Goal: Task Accomplishment & Management: Manage account settings

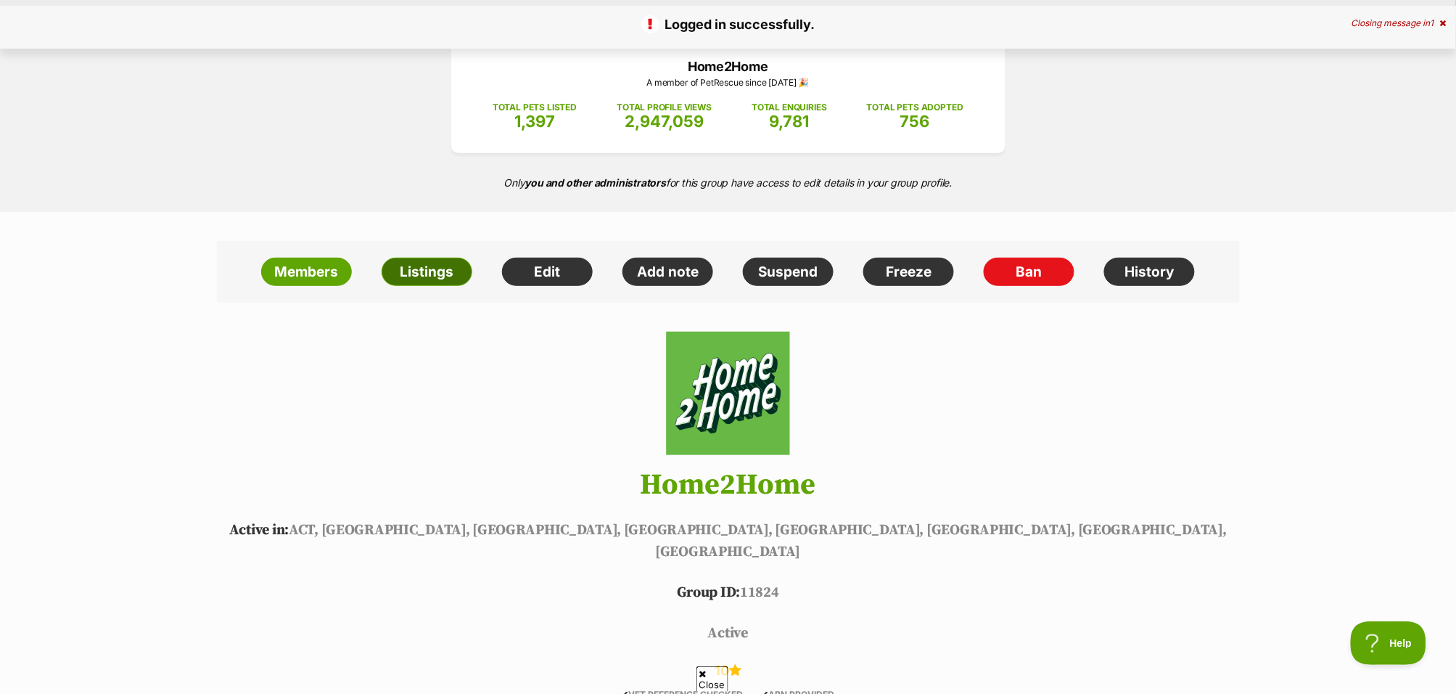
click at [427, 279] on link "Listings" at bounding box center [427, 272] width 91 height 29
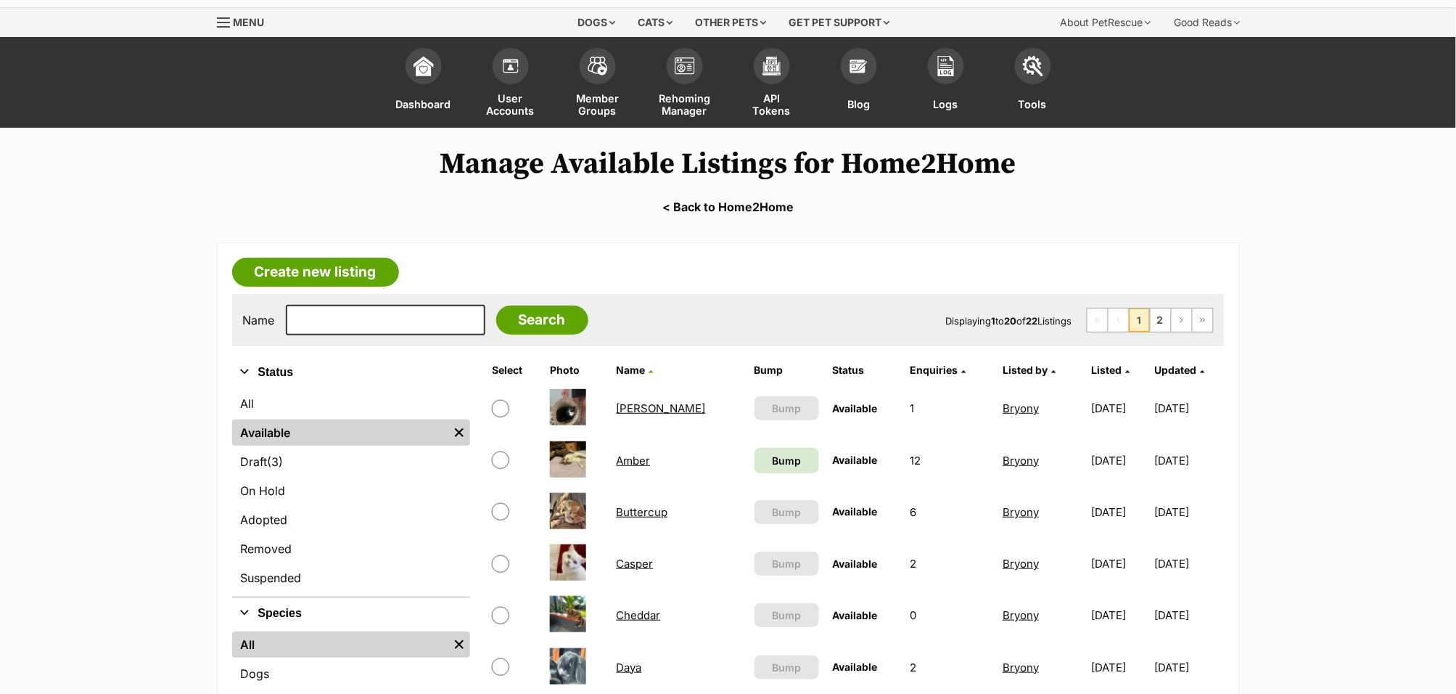
scroll to position [266, 0]
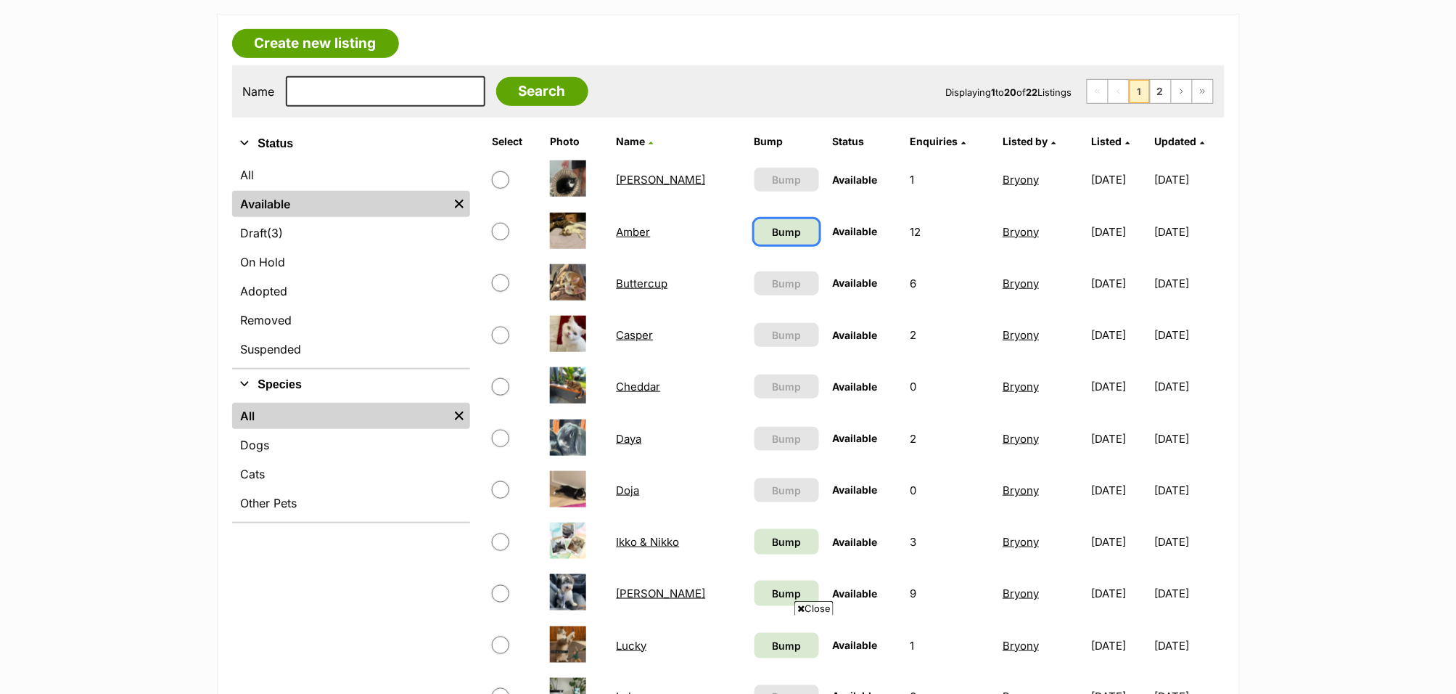
click at [772, 227] on span "Bump" at bounding box center [786, 231] width 29 height 15
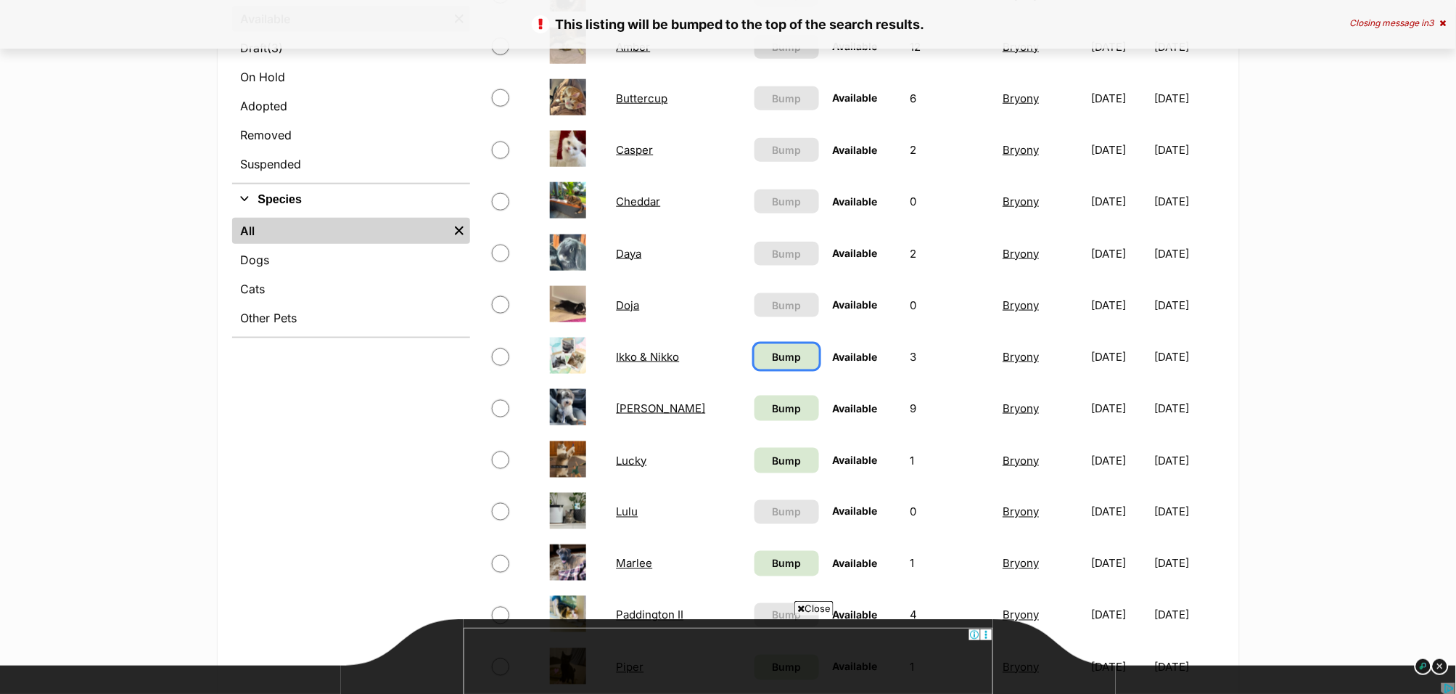
click at [755, 349] on link "Bump" at bounding box center [787, 356] width 65 height 25
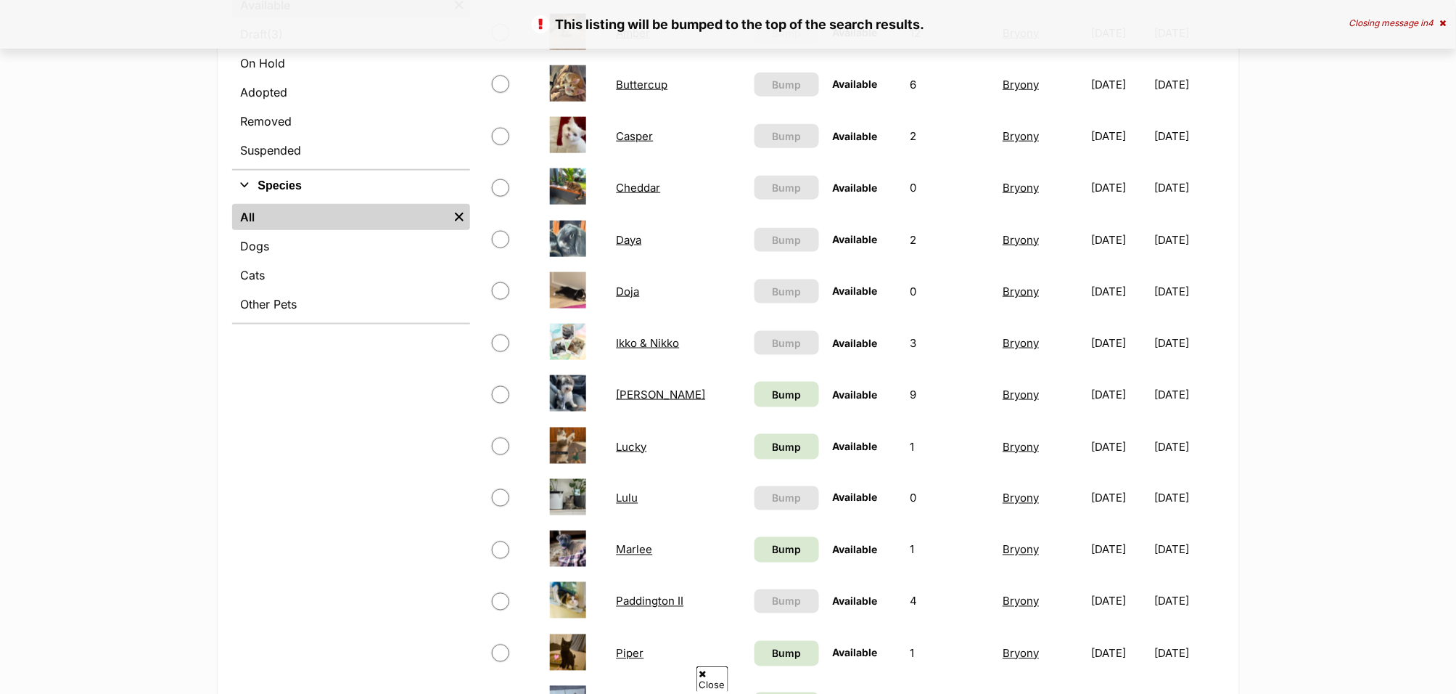
scroll to position [488, 0]
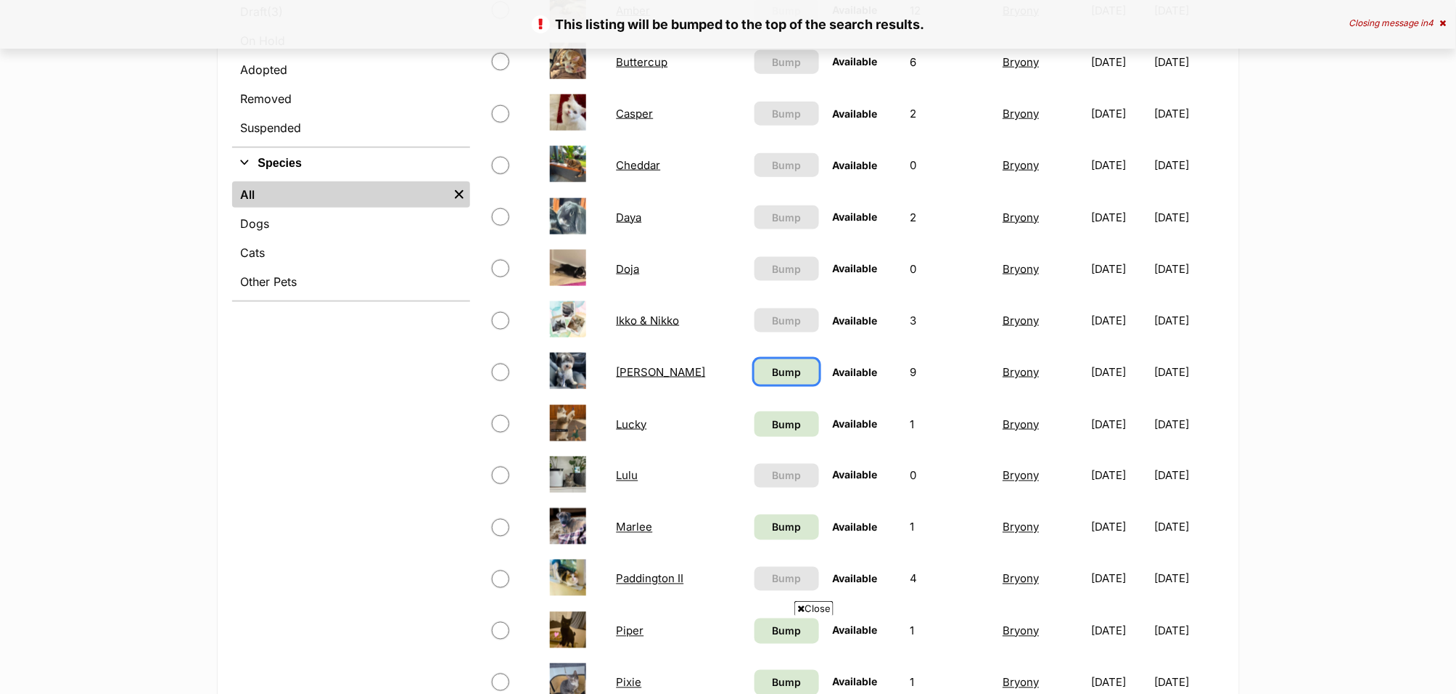
click at [755, 359] on link "Bump" at bounding box center [787, 371] width 65 height 25
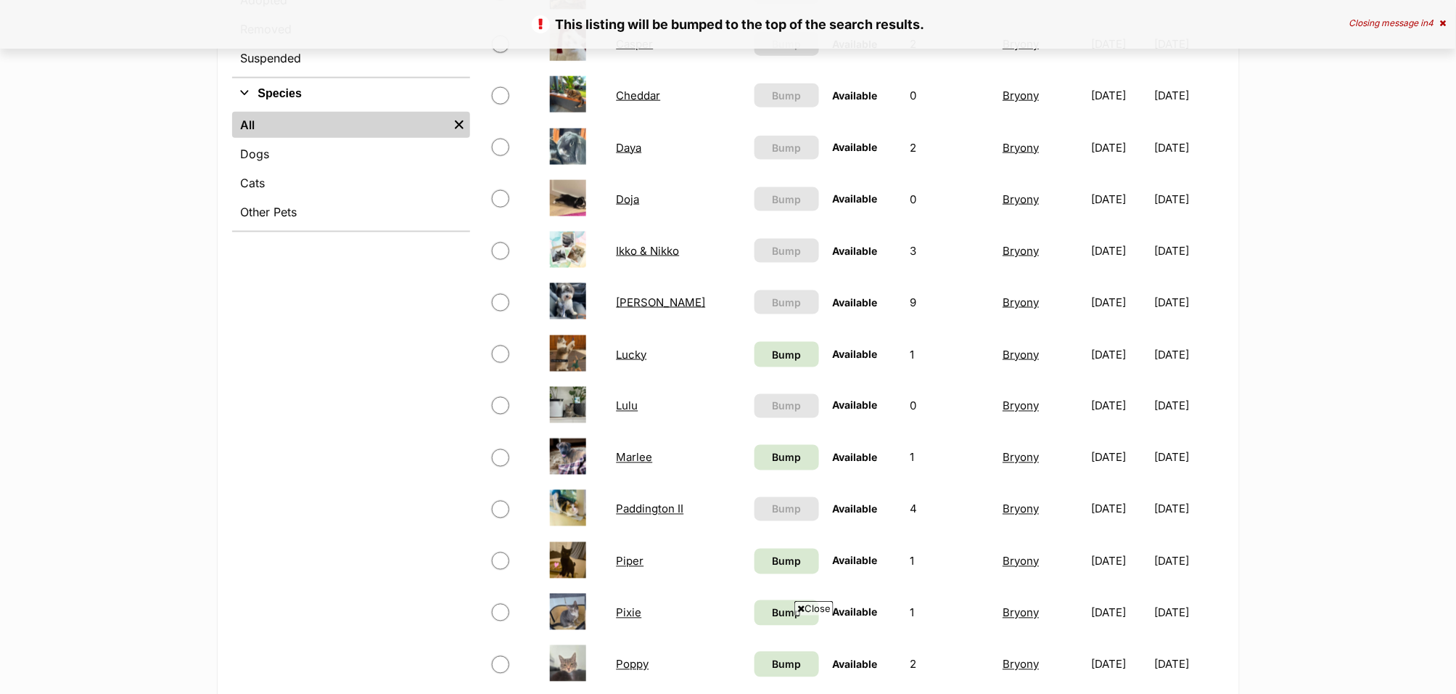
scroll to position [559, 0]
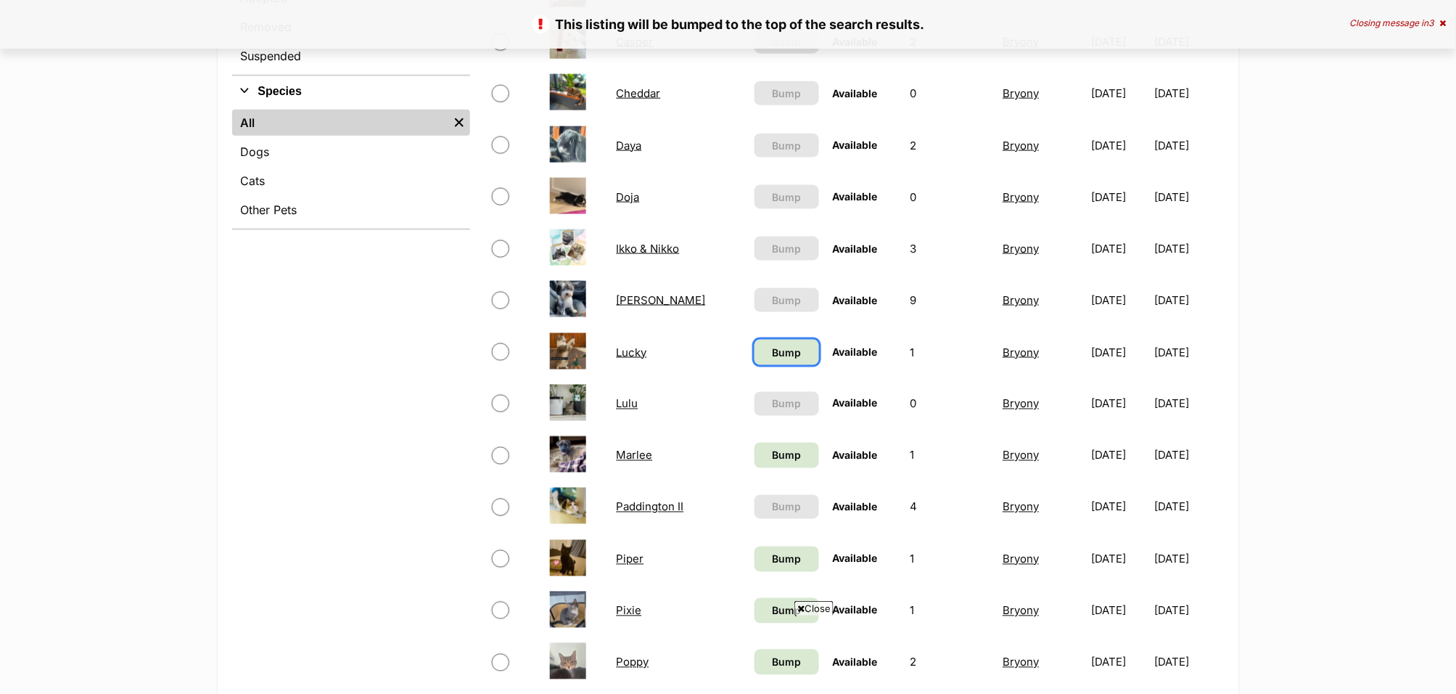
click at [772, 345] on span "Bump" at bounding box center [786, 352] width 29 height 15
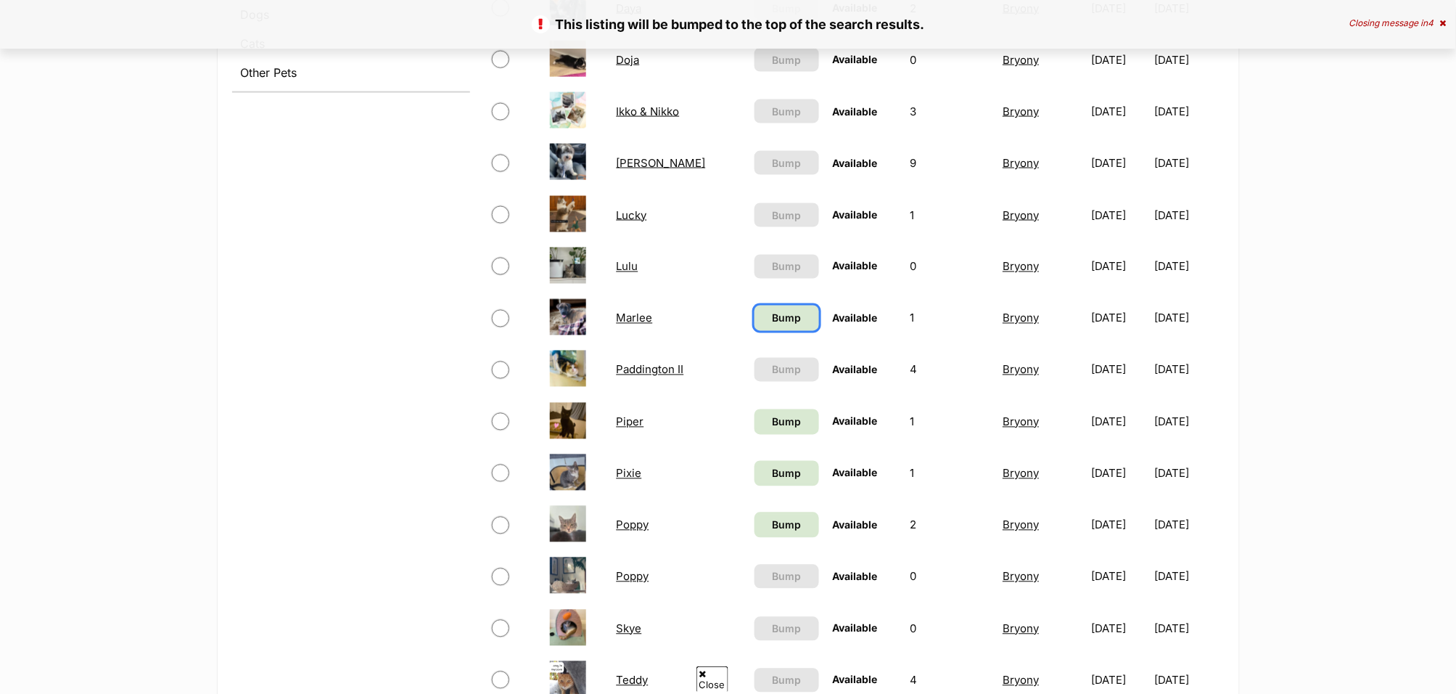
click at [755, 324] on link "Bump" at bounding box center [787, 317] width 65 height 25
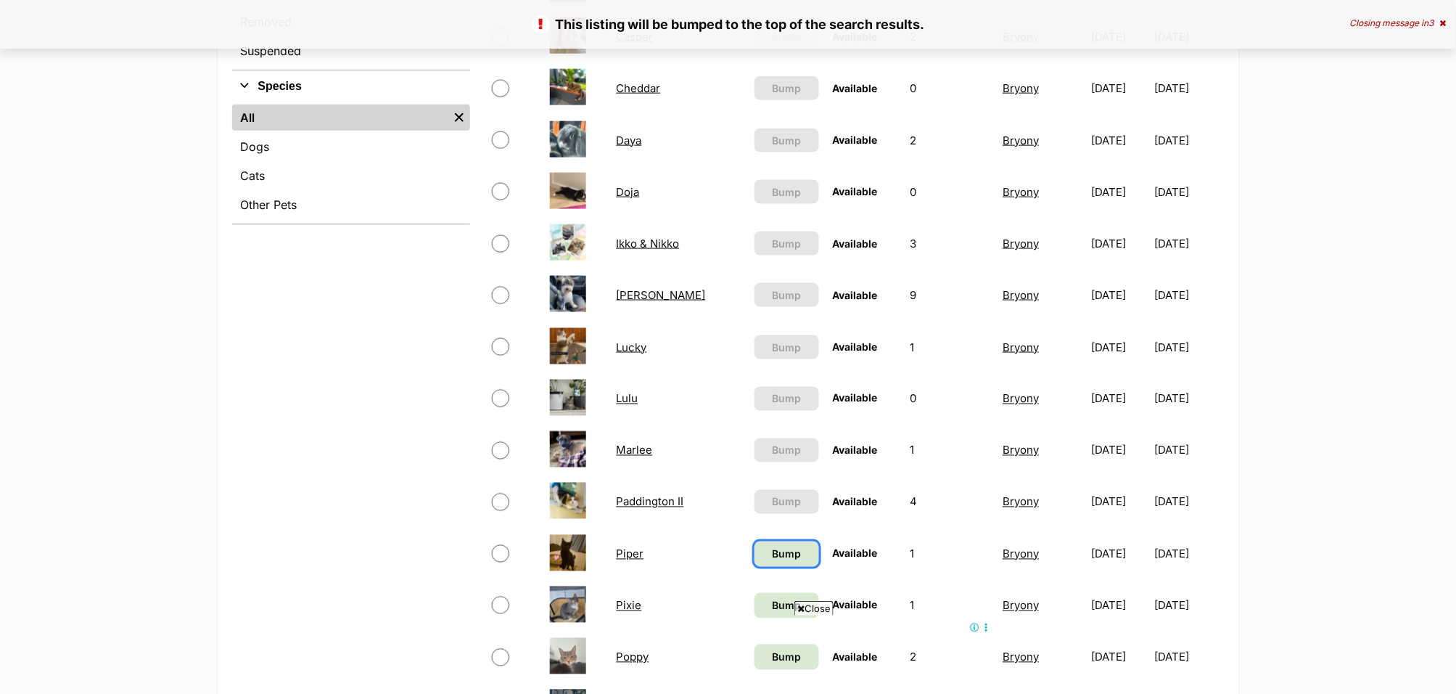
click at [755, 541] on link "Bump" at bounding box center [787, 553] width 65 height 25
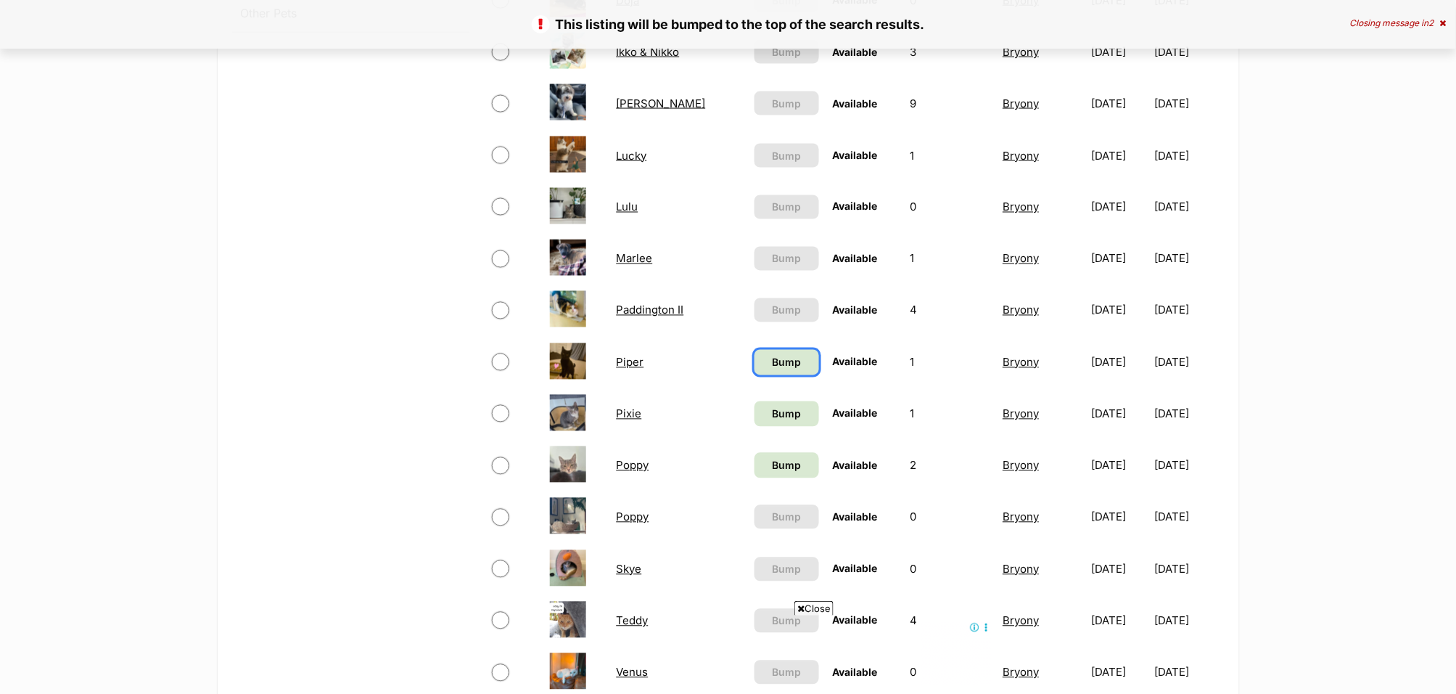
scroll to position [811, 0]
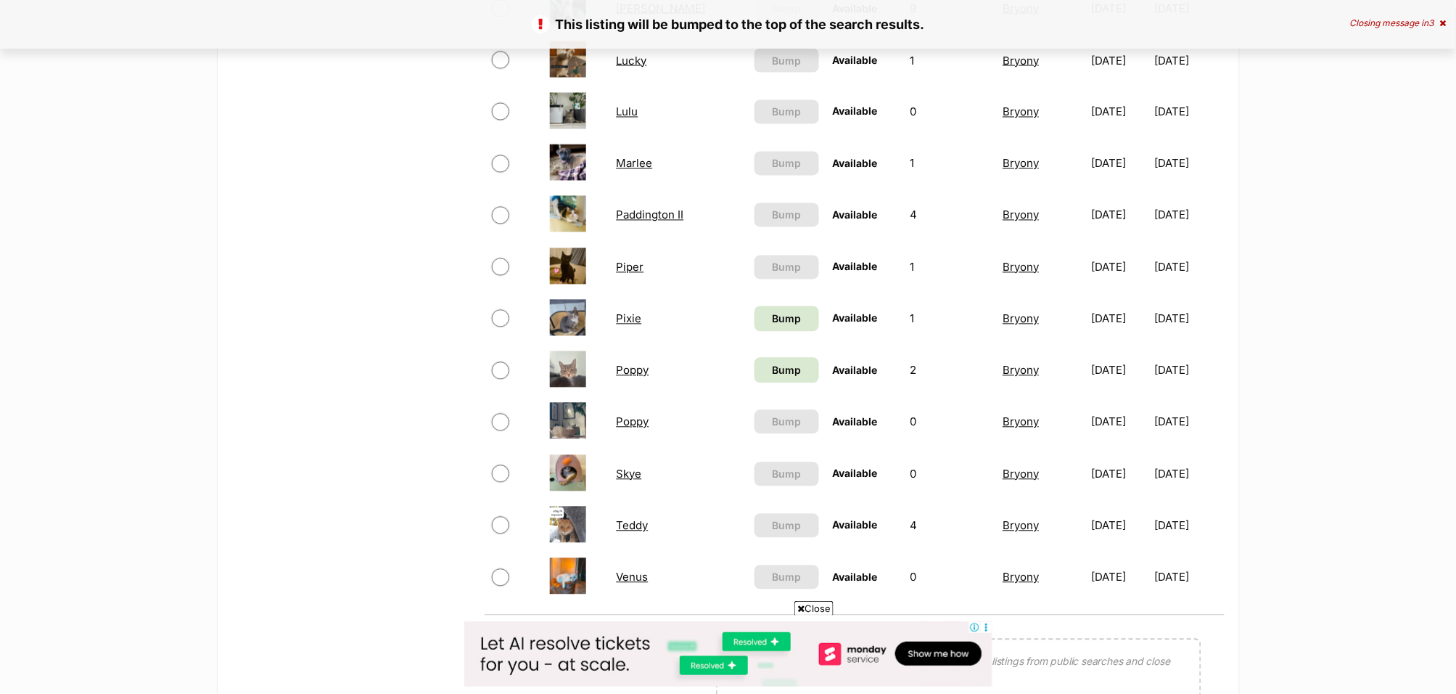
scroll to position [858, 0]
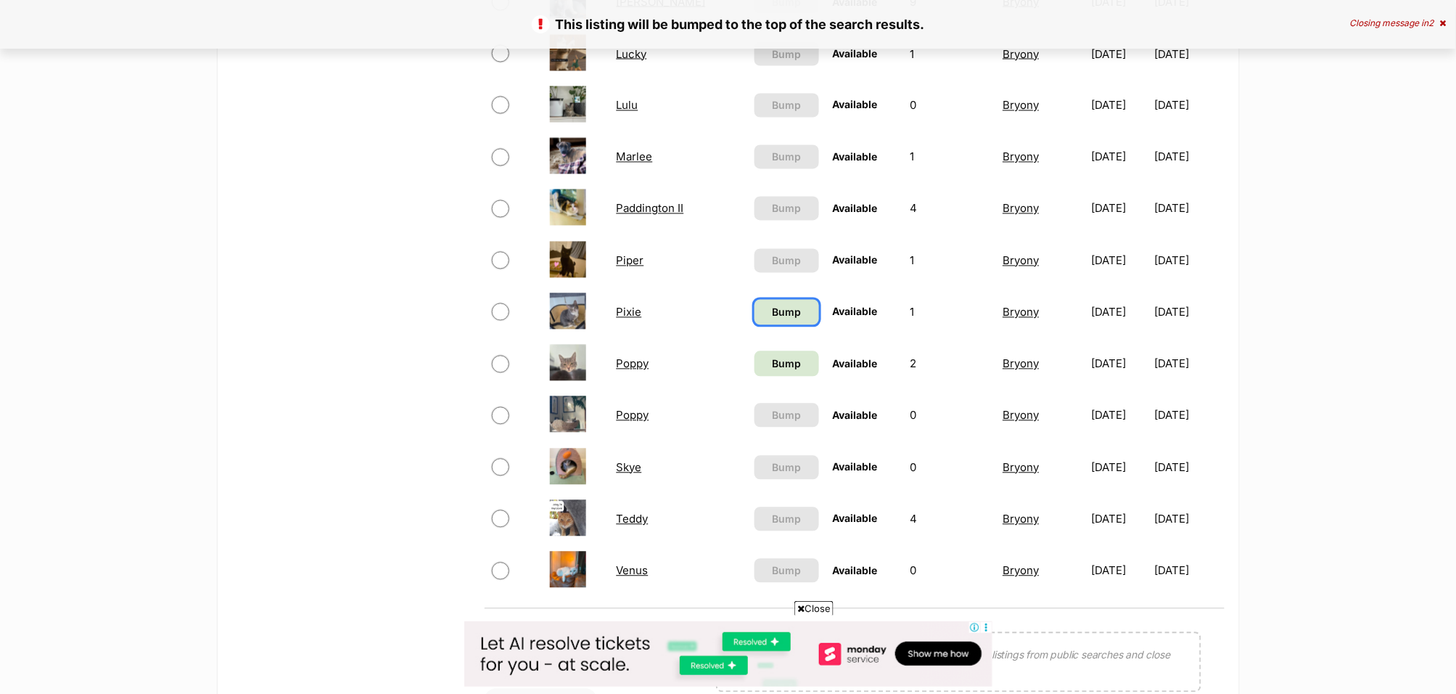
click at [772, 312] on span "Bump" at bounding box center [786, 312] width 29 height 15
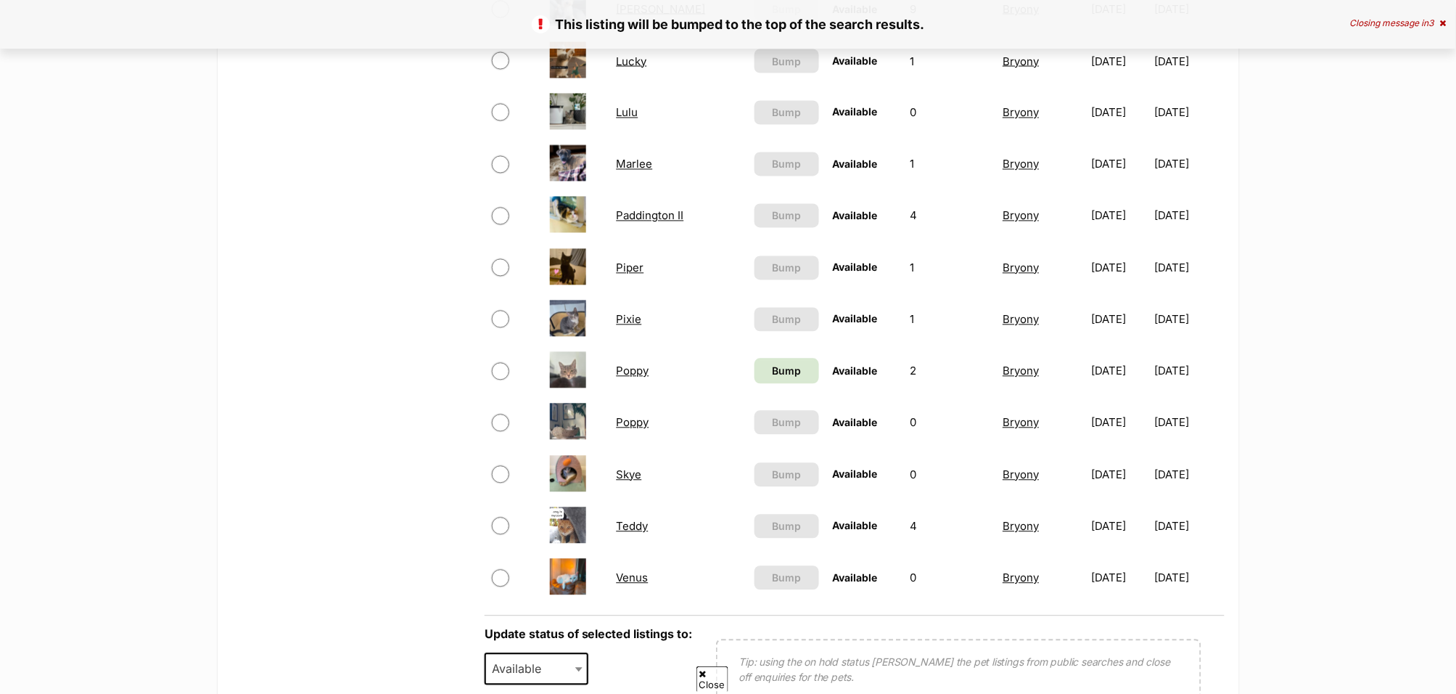
scroll to position [953, 0]
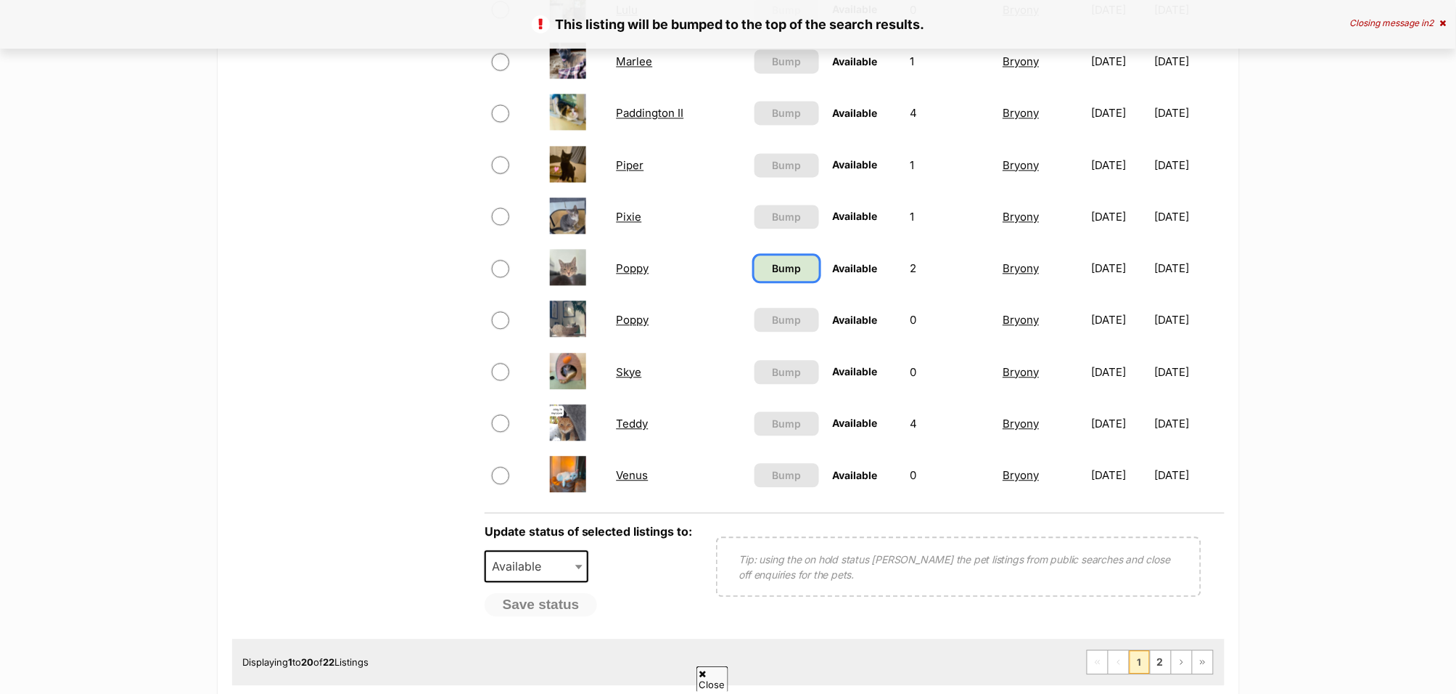
click at [772, 268] on span "Bump" at bounding box center [786, 267] width 29 height 15
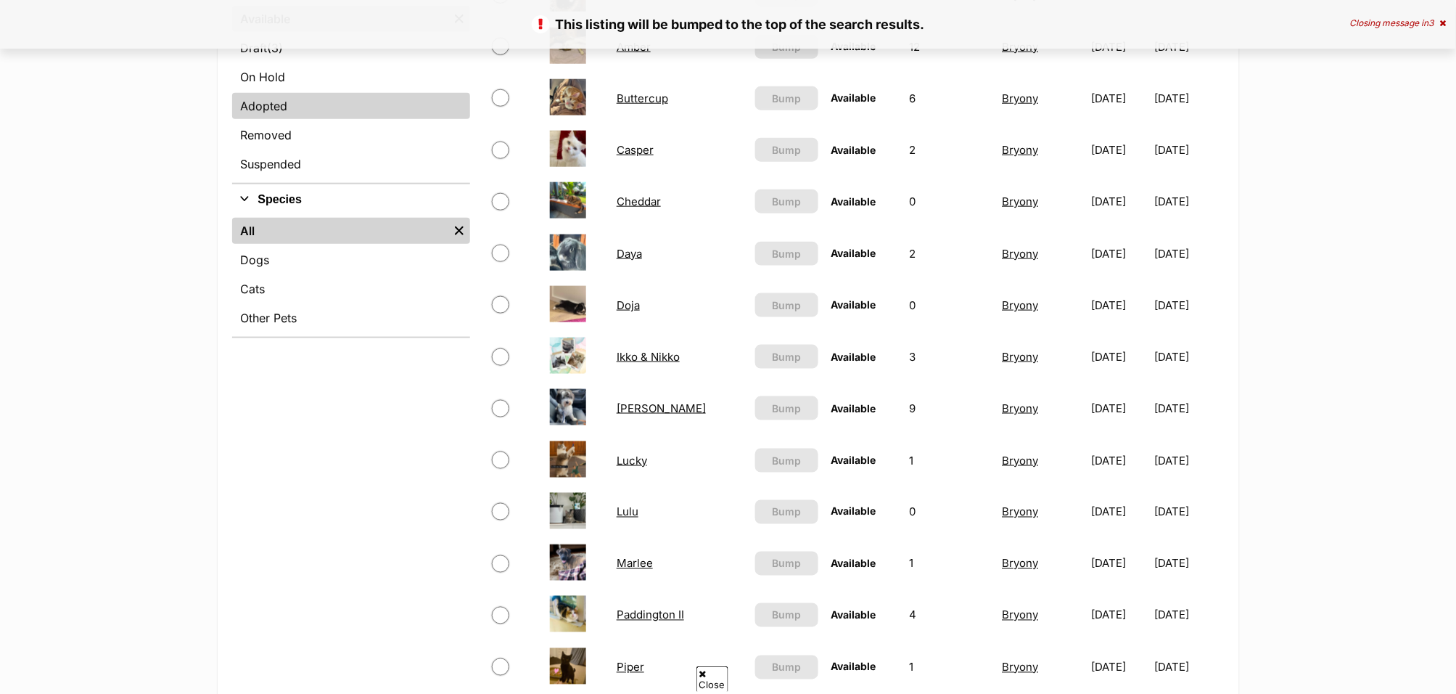
click at [328, 107] on link "Adopted" at bounding box center [351, 106] width 238 height 26
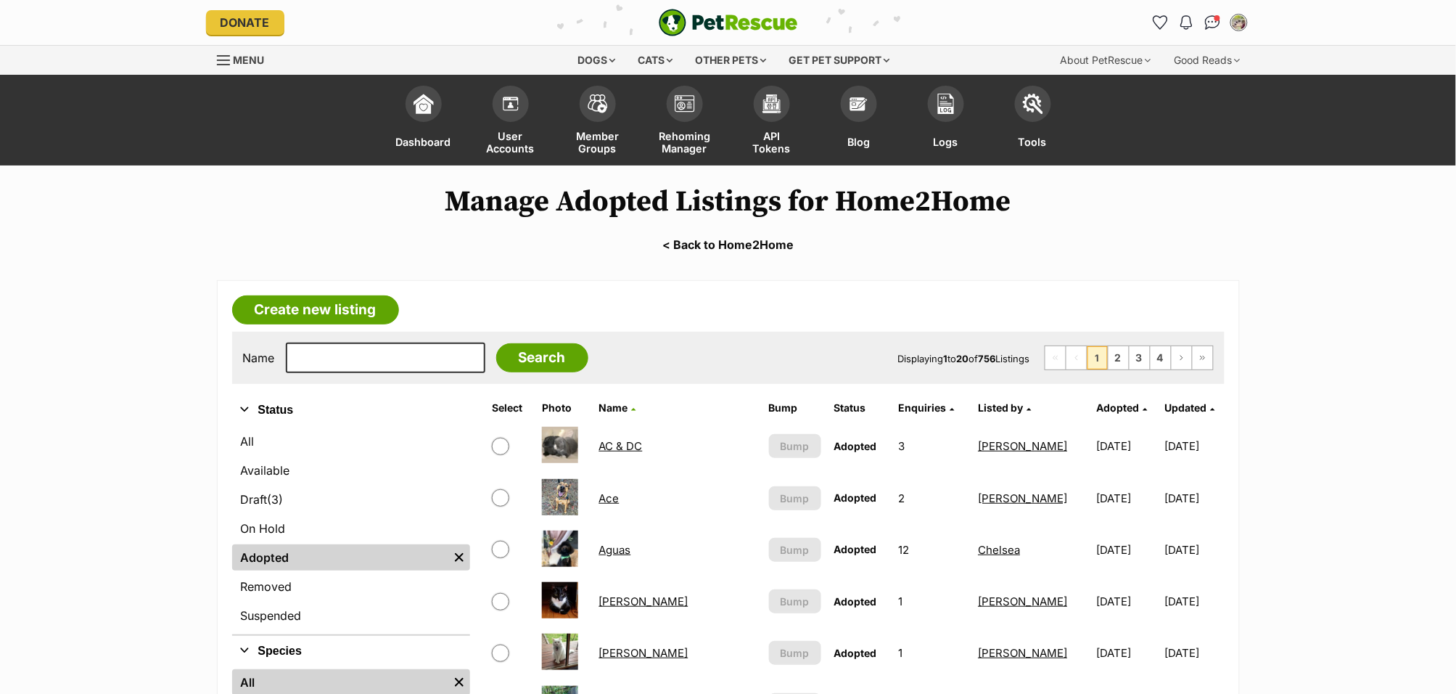
drag, startPoint x: 311, startPoint y: 522, endPoint x: 316, endPoint y: 511, distance: 13.0
click at [311, 522] on link "On Hold" at bounding box center [351, 528] width 238 height 26
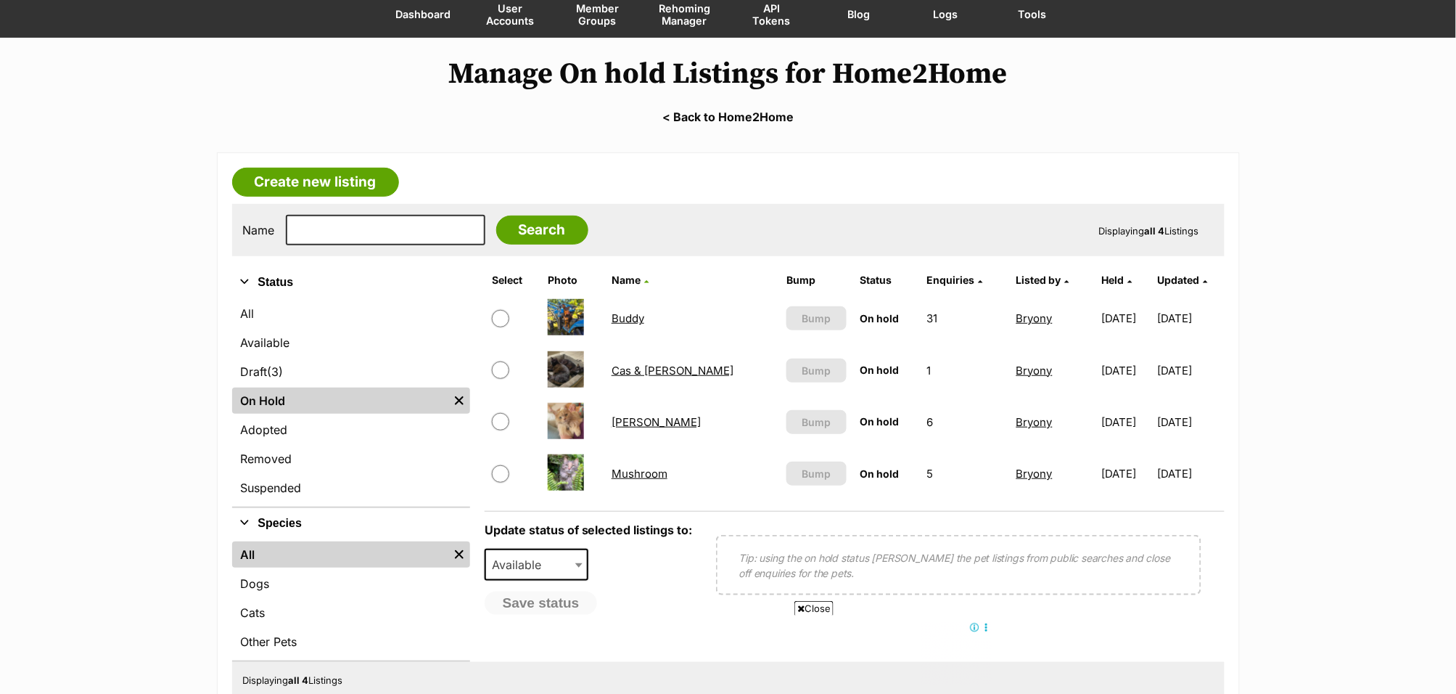
scroll to position [207, 0]
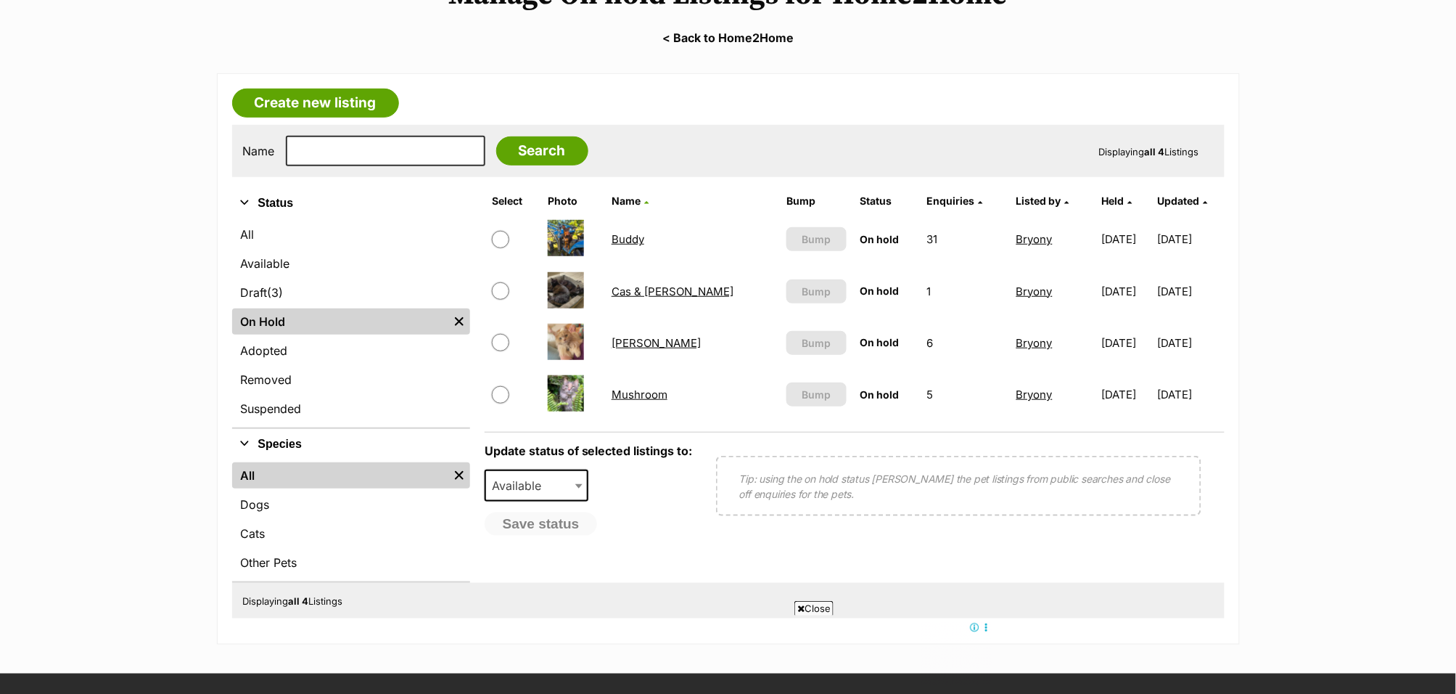
click at [655, 388] on link "Mushroom" at bounding box center [640, 394] width 56 height 14
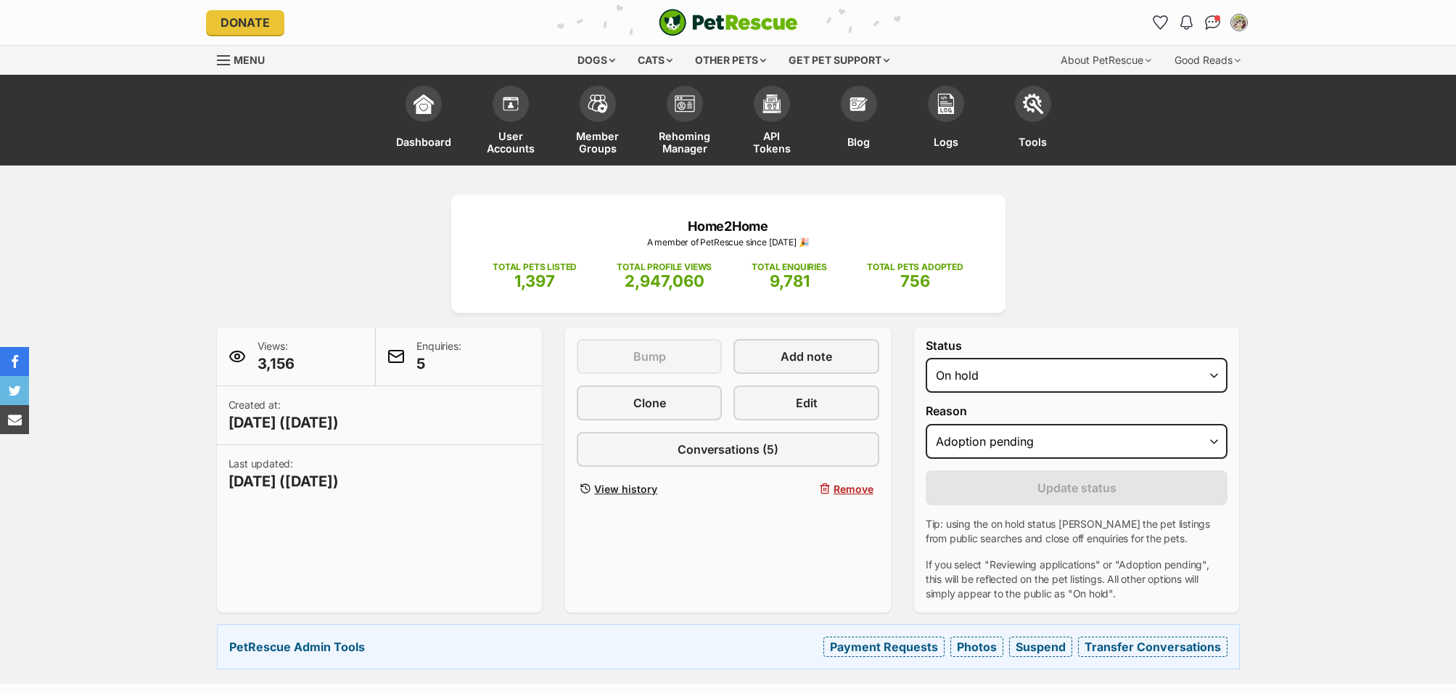
select select "adoption_pending"
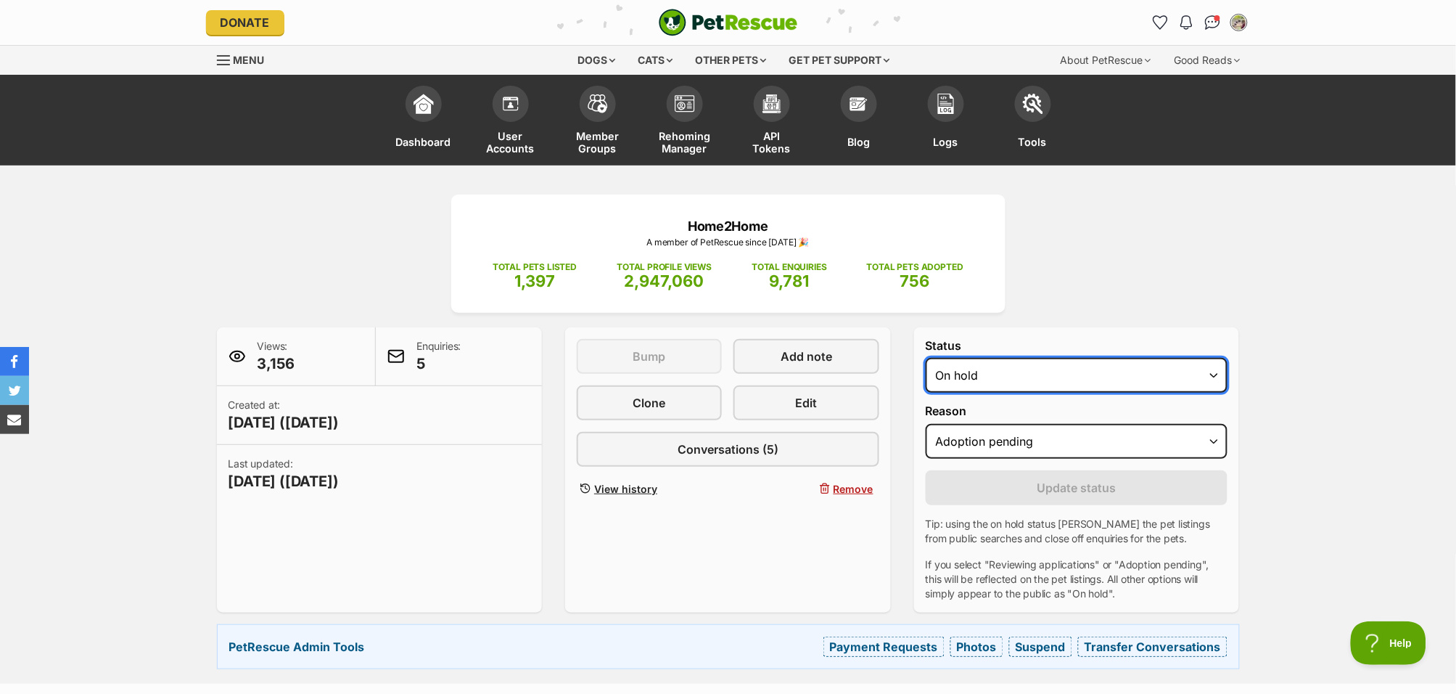
click at [1109, 387] on select "Draft - not available as listing has enquires Available On hold Adopted" at bounding box center [1077, 375] width 303 height 35
select select "rehomed"
click at [926, 358] on select "Draft - not available as listing has enquires Available On hold Adopted" at bounding box center [1077, 375] width 303 height 35
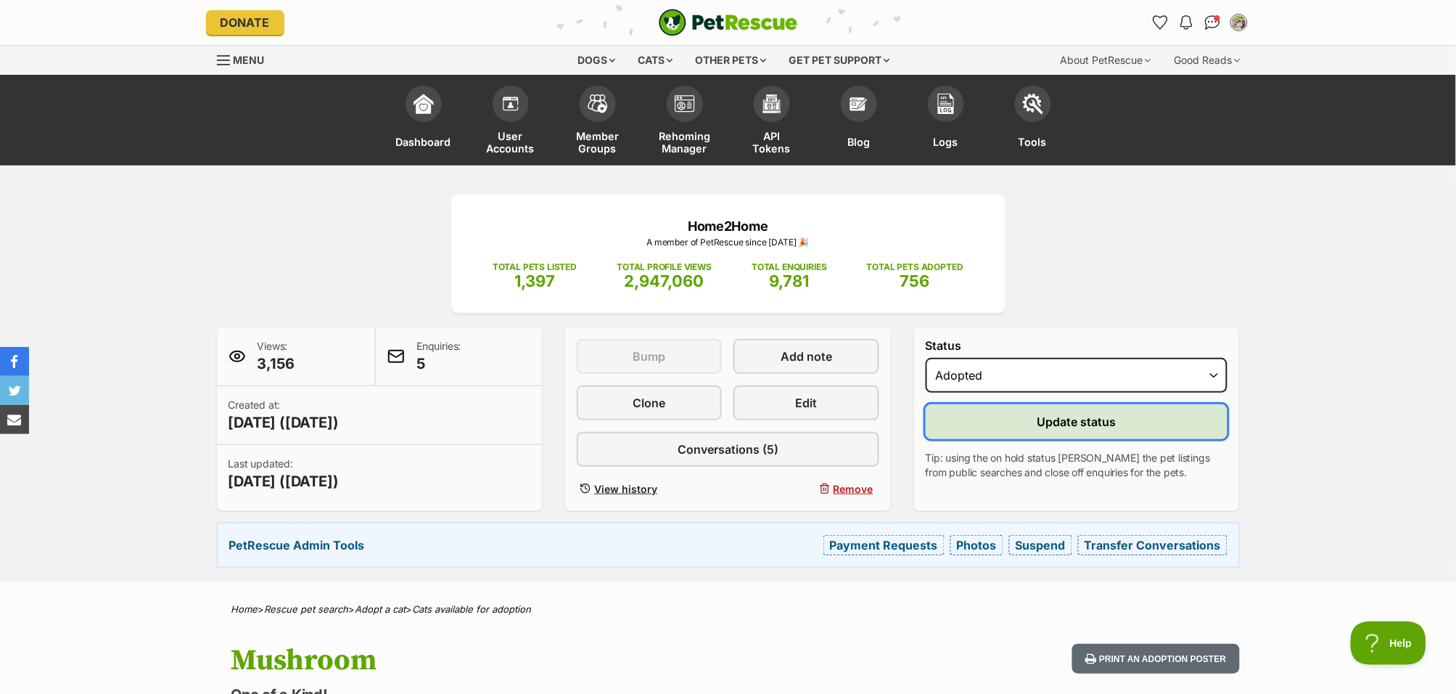
click at [1150, 426] on button "Update status" at bounding box center [1077, 421] width 303 height 35
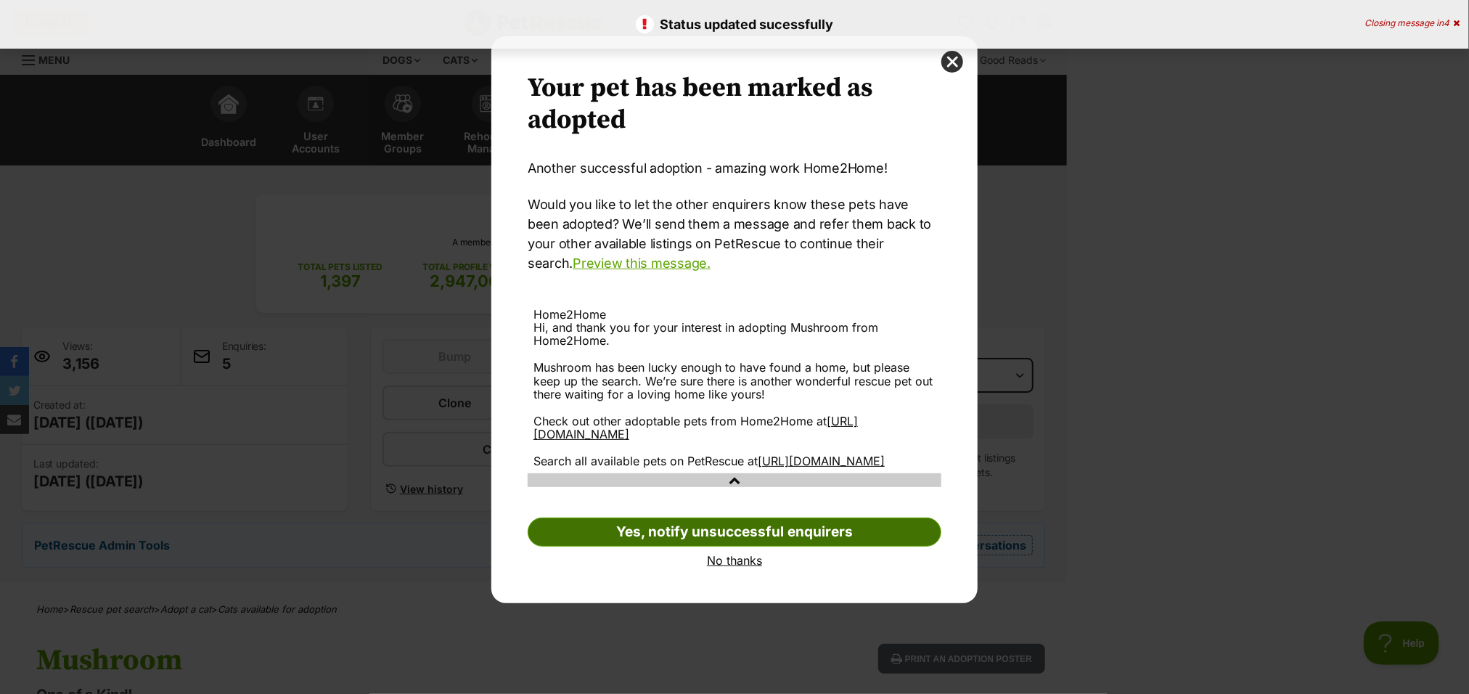
drag, startPoint x: 878, startPoint y: 540, endPoint x: 899, endPoint y: 536, distance: 21.5
click at [878, 540] on link "Yes, notify unsuccessful enquirers" at bounding box center [735, 531] width 414 height 29
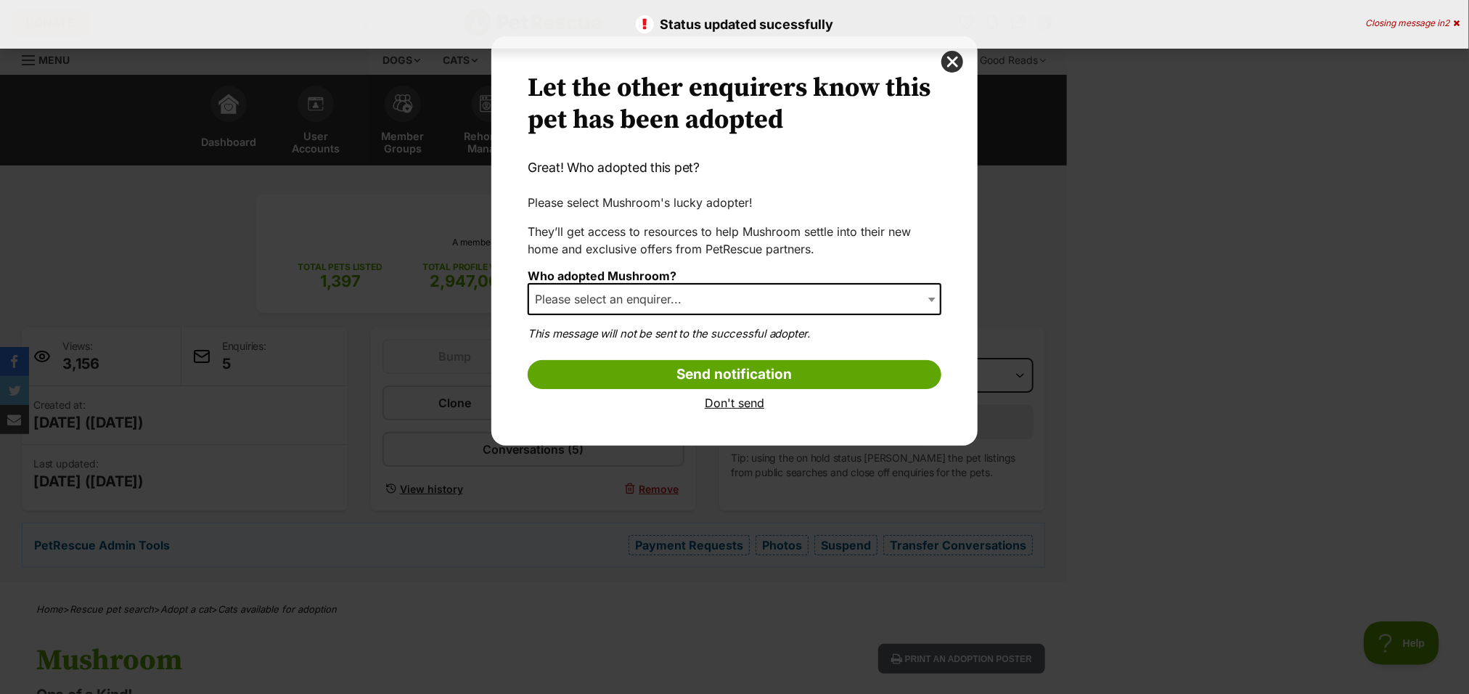
click at [811, 309] on span "Please select an enquirer..." at bounding box center [735, 299] width 414 height 32
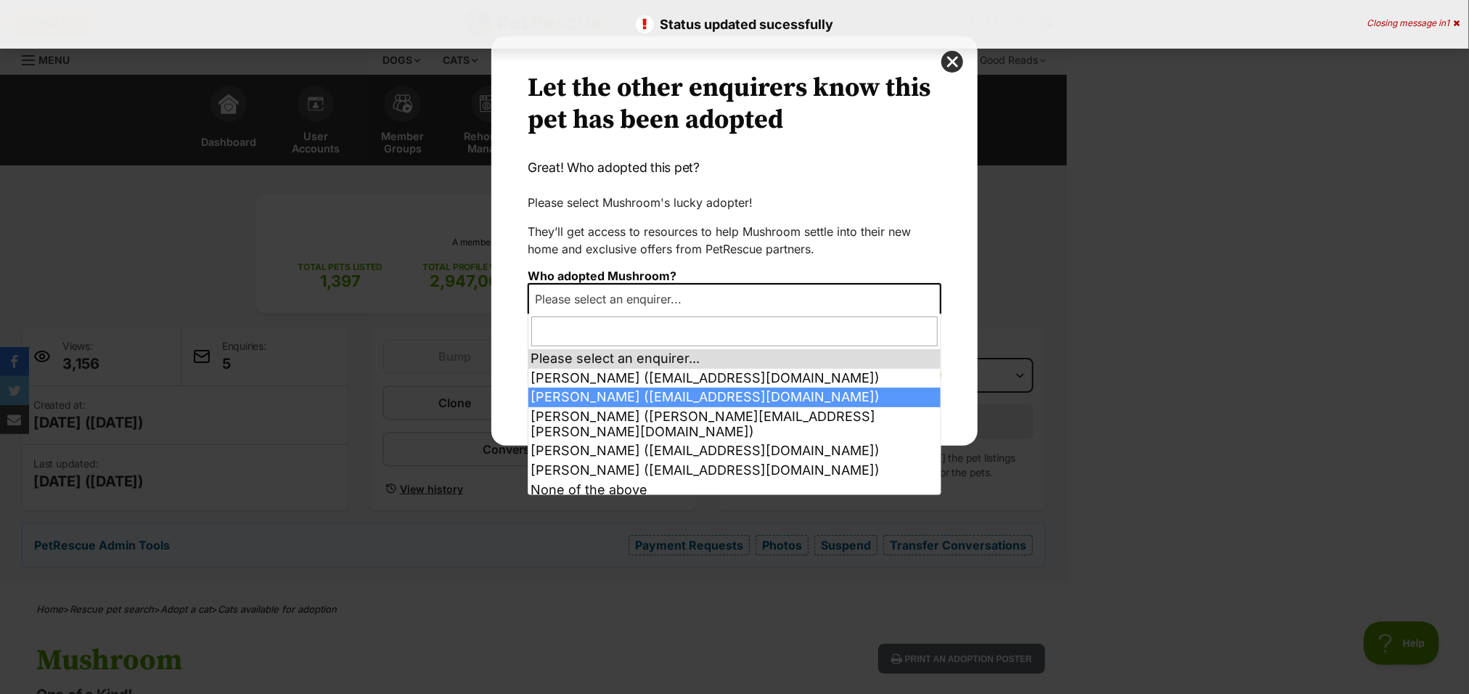
select select "2013182"
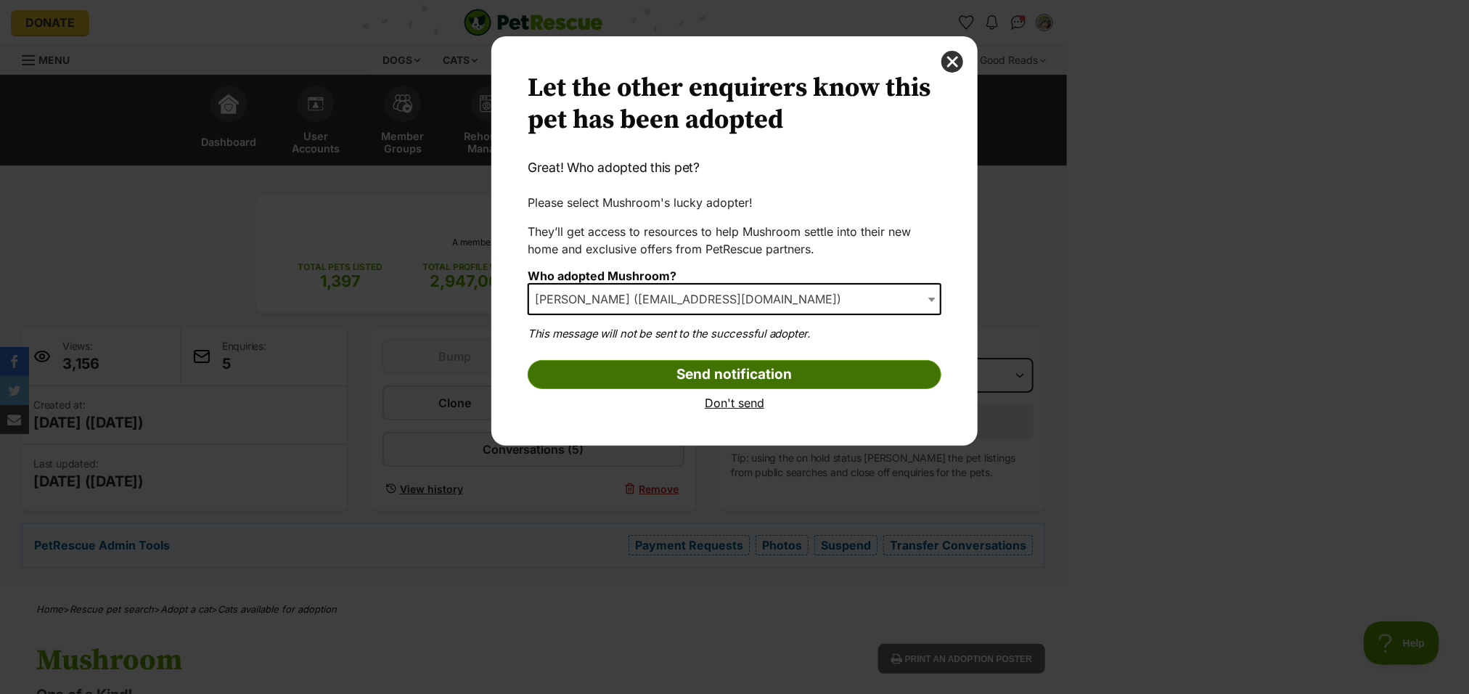
click at [797, 367] on input "Send notification" at bounding box center [735, 374] width 414 height 29
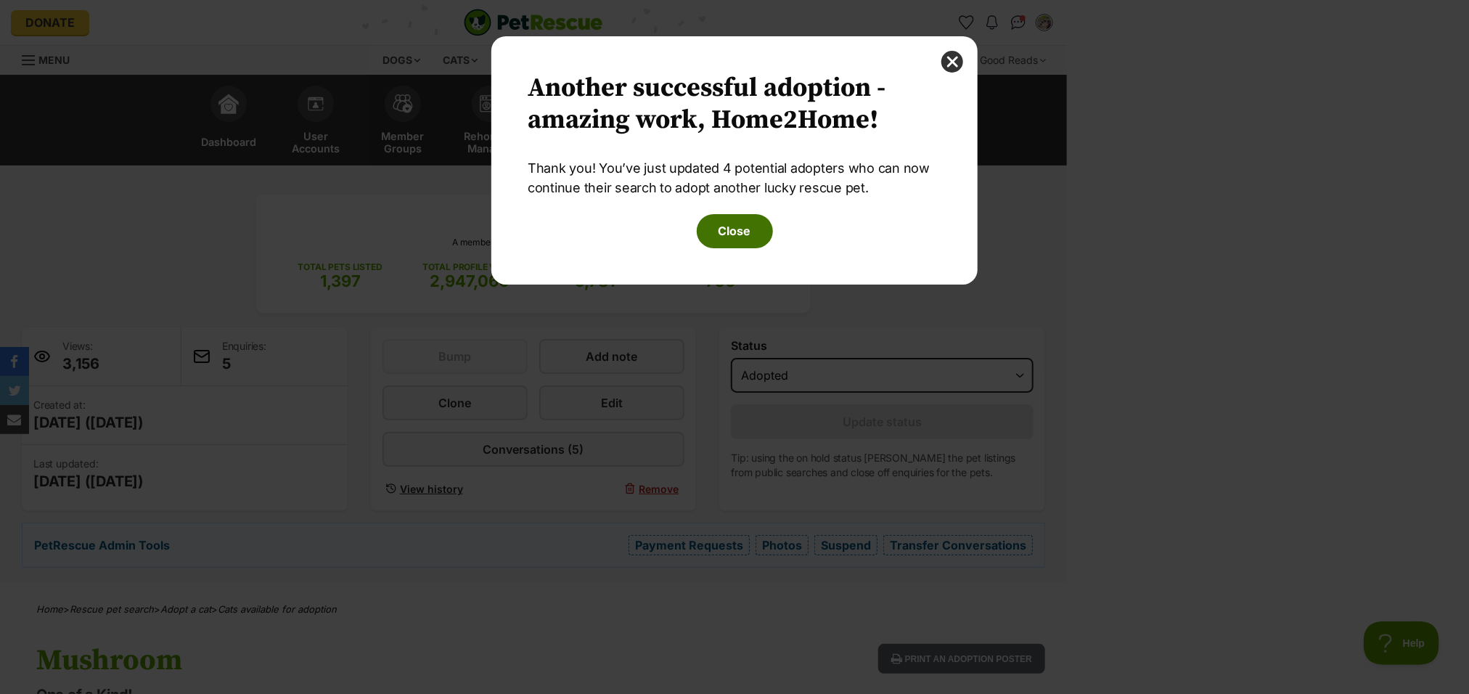
click at [742, 226] on button "Close" at bounding box center [735, 230] width 76 height 33
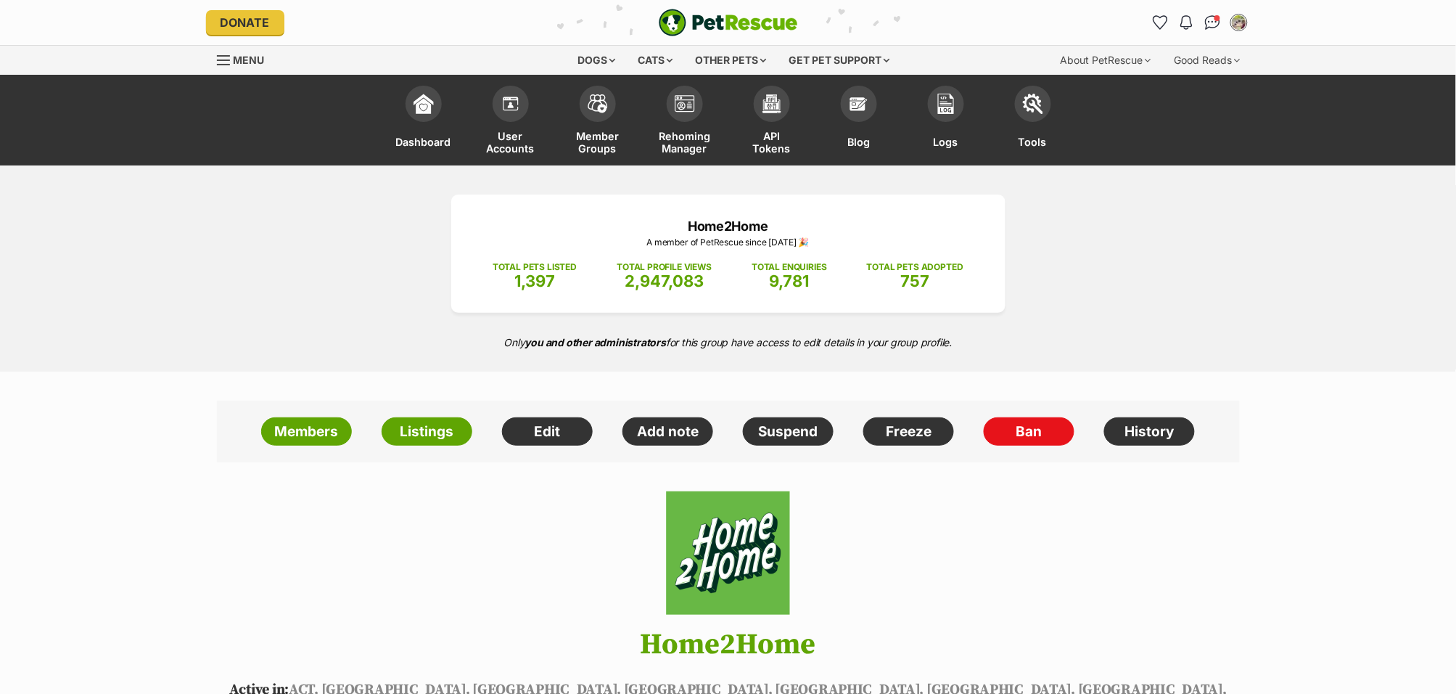
click at [441, 421] on link "Listings" at bounding box center [427, 431] width 91 height 29
